Goal: Use online tool/utility: Utilize a website feature to perform a specific function

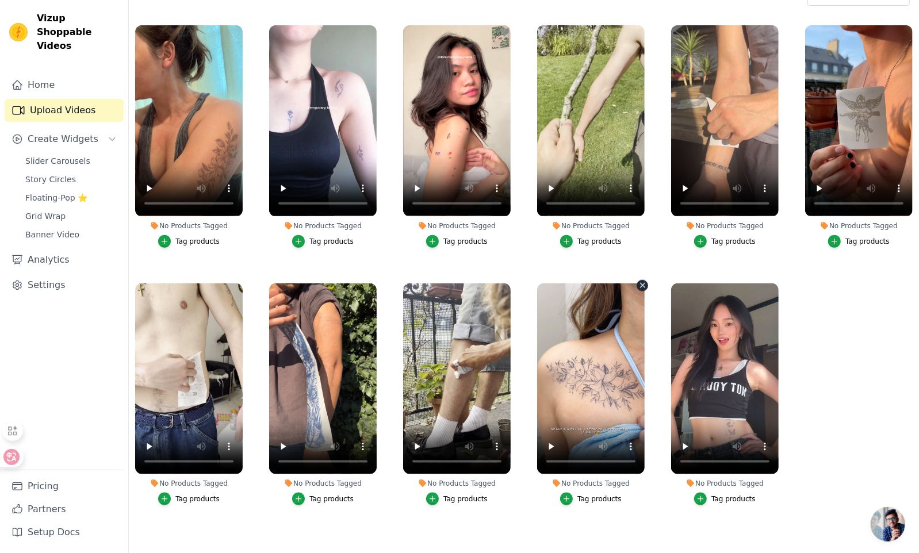
scroll to position [117, 0]
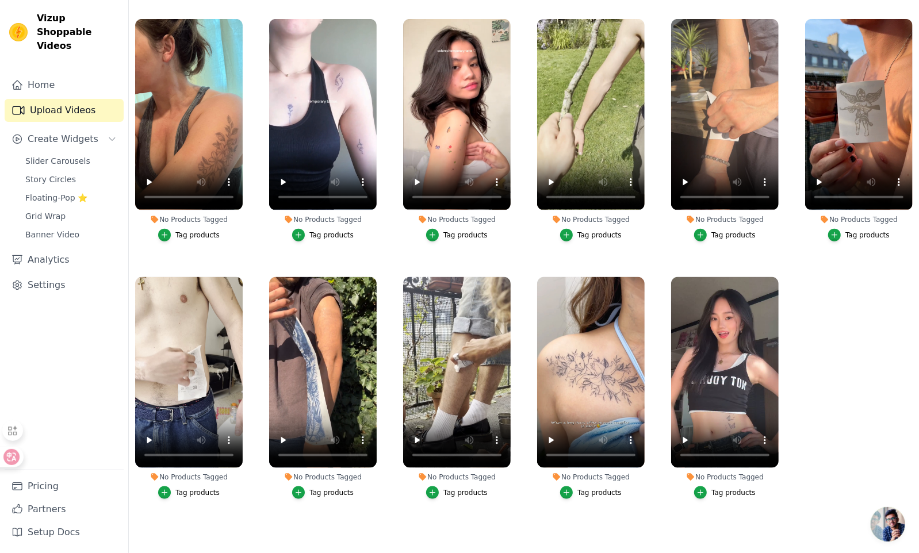
click at [821, 451] on ul "No Products Tagged Tag products No Products Tagged Tag products No Products Tag…" at bounding box center [524, 268] width 790 height 516
click at [876, 411] on ul "No Products Tagged Tag products No Products Tagged Tag products No Products Tag…" at bounding box center [524, 268] width 790 height 516
click at [849, 442] on ul "No Products Tagged Tag products No Products Tagged Tag products No Products Tag…" at bounding box center [524, 268] width 790 height 516
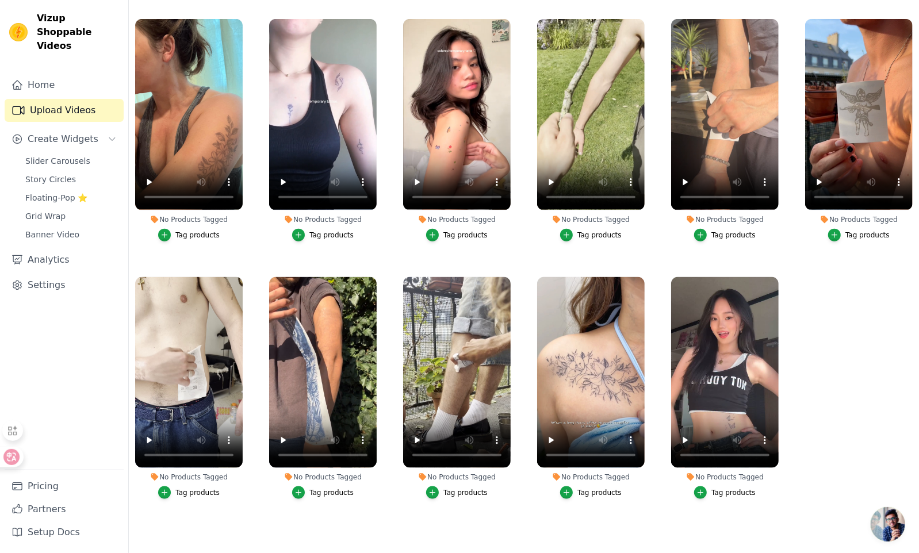
click at [849, 442] on ul "No Products Tagged Tag products No Products Tagged Tag products No Products Tag…" at bounding box center [524, 268] width 790 height 516
click at [645, 514] on ul "No Products Tagged Tag products No Products Tagged Tag products No Products Tag…" at bounding box center [524, 268] width 790 height 516
drag, startPoint x: 592, startPoint y: 534, endPoint x: 589, endPoint y: 519, distance: 15.3
click at [592, 534] on main "Upload Videos Import Instagram Reel Import Latest Instagram Reels Import Latest…" at bounding box center [524, 237] width 790 height 634
click at [866, 365] on ul "No Products Tagged Tag products No Products Tagged Tag products No Products Tag…" at bounding box center [524, 268] width 790 height 516
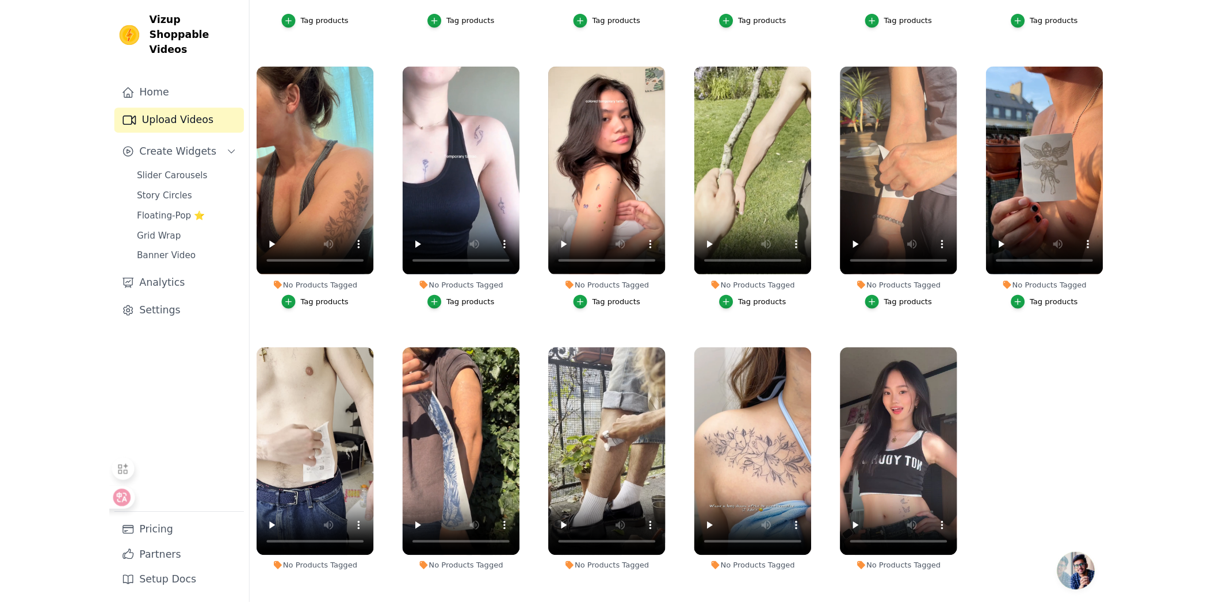
scroll to position [771, 0]
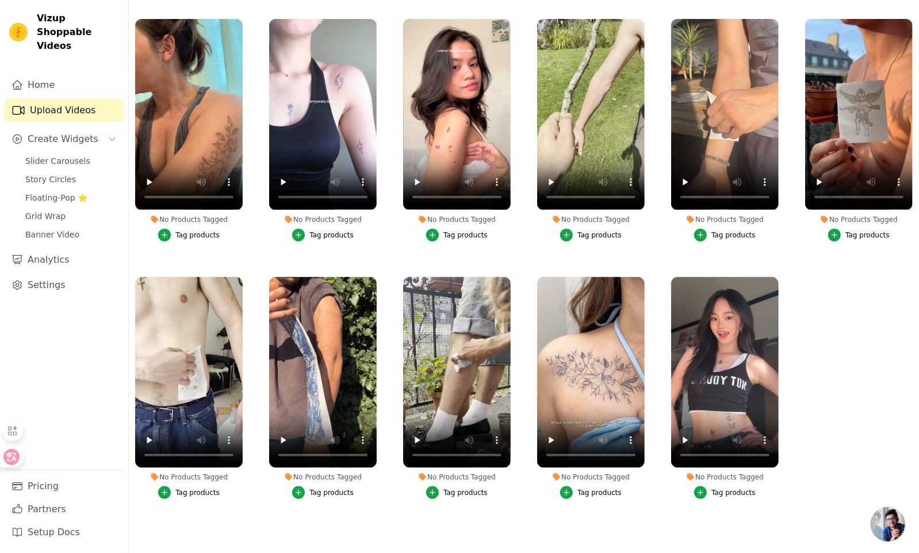
click at [864, 367] on ul "No Products Tagged Tag products No Products Tagged Tag products No Products Tag…" at bounding box center [524, 268] width 790 height 516
